Goal: Information Seeking & Learning: Learn about a topic

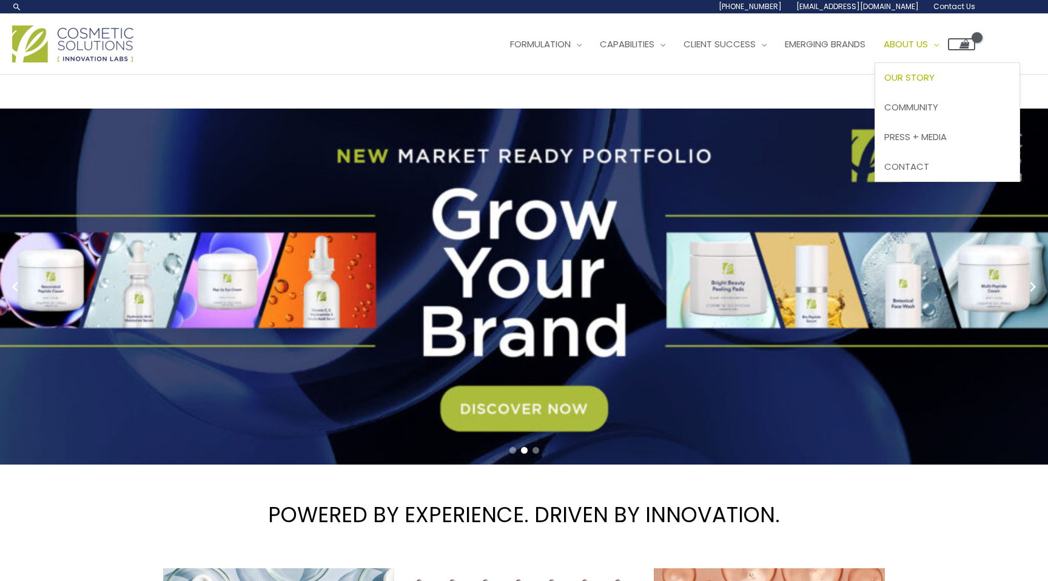
click at [933, 83] on span "Our Story" at bounding box center [910, 77] width 50 height 13
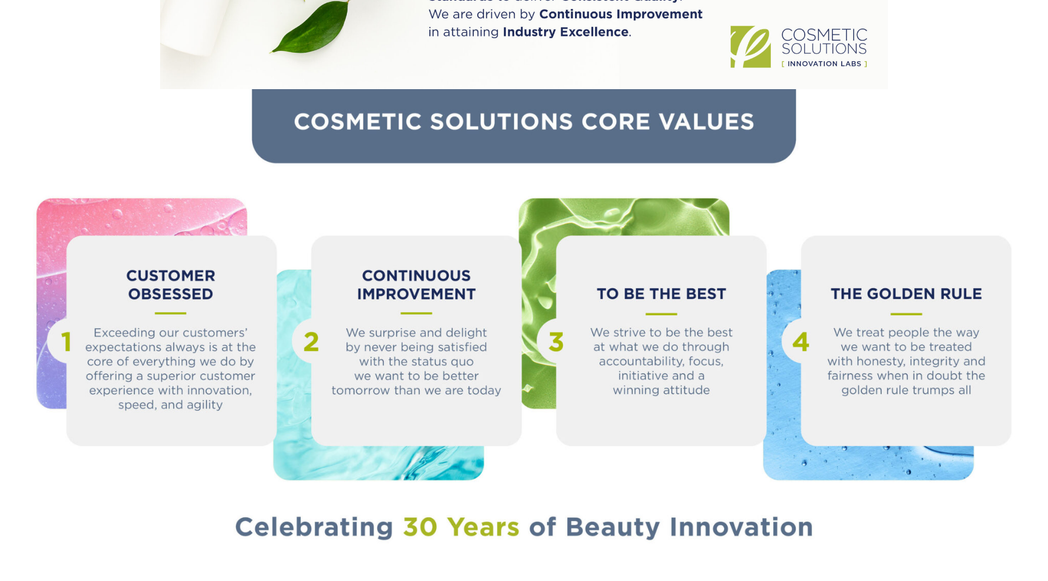
scroll to position [1172, 0]
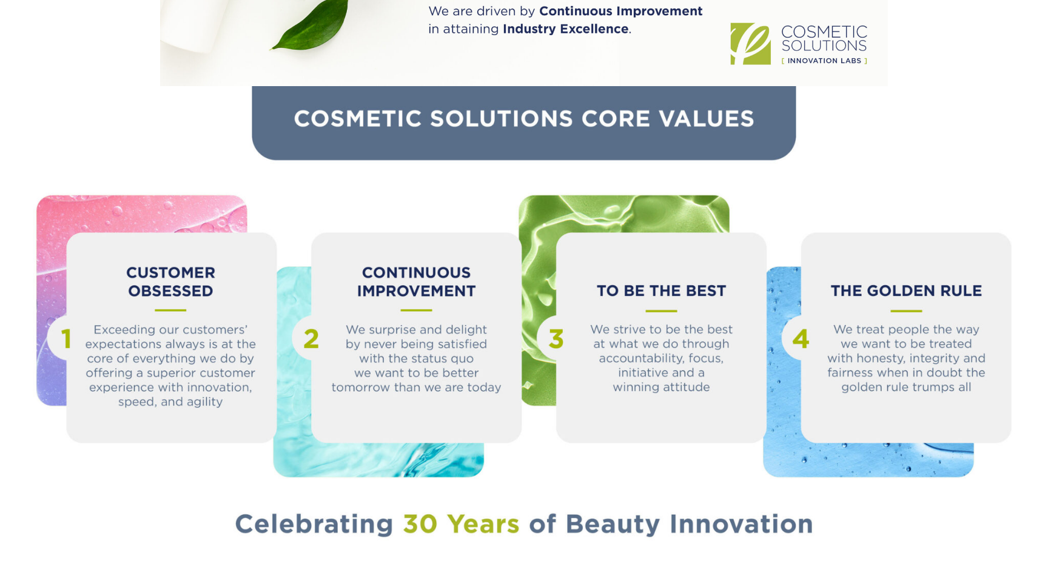
drag, startPoint x: 532, startPoint y: 330, endPoint x: 822, endPoint y: 24, distance: 421.0
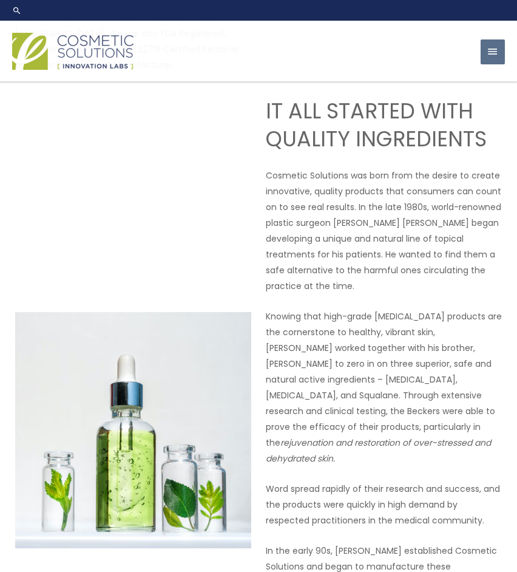
scroll to position [0, 0]
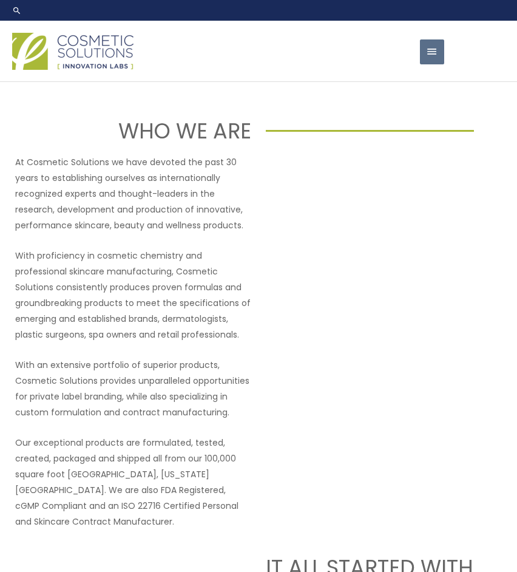
click at [430, 53] on span "button" at bounding box center [432, 51] width 12 height 25
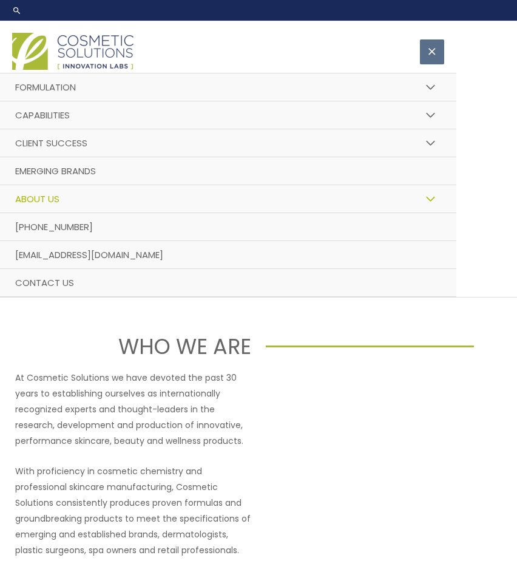
click at [218, 42] on div at bounding box center [211, 51] width 399 height 43
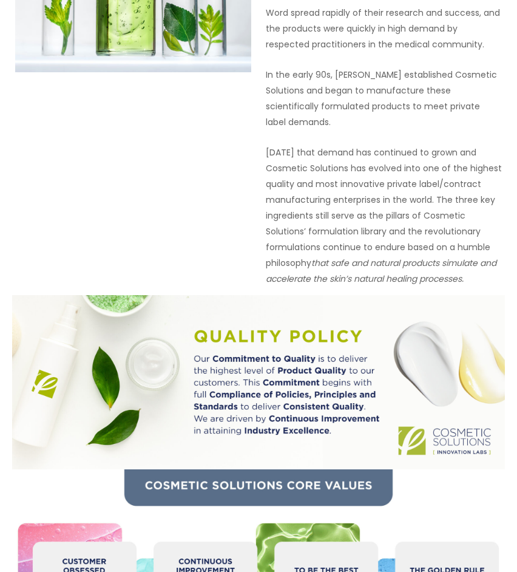
scroll to position [1286, 0]
